Goal: Find specific page/section: Find specific page/section

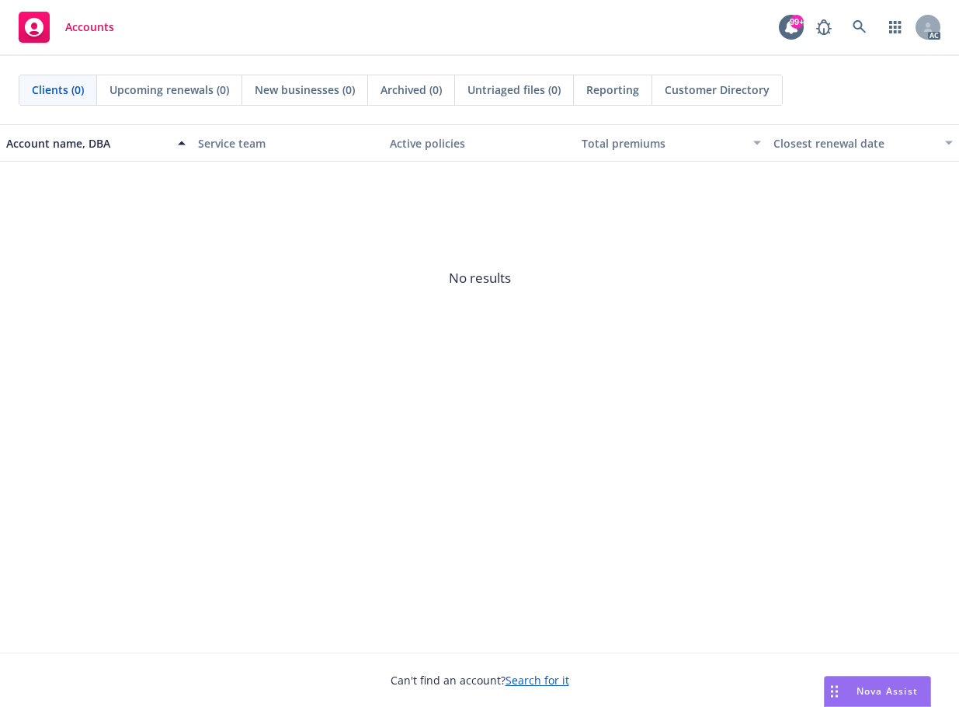
click at [734, 87] on span "Customer Directory" at bounding box center [717, 90] width 105 height 16
click at [427, 22] on div "Accounts 99+ AC" at bounding box center [479, 28] width 959 height 56
